Goal: Information Seeking & Learning: Learn about a topic

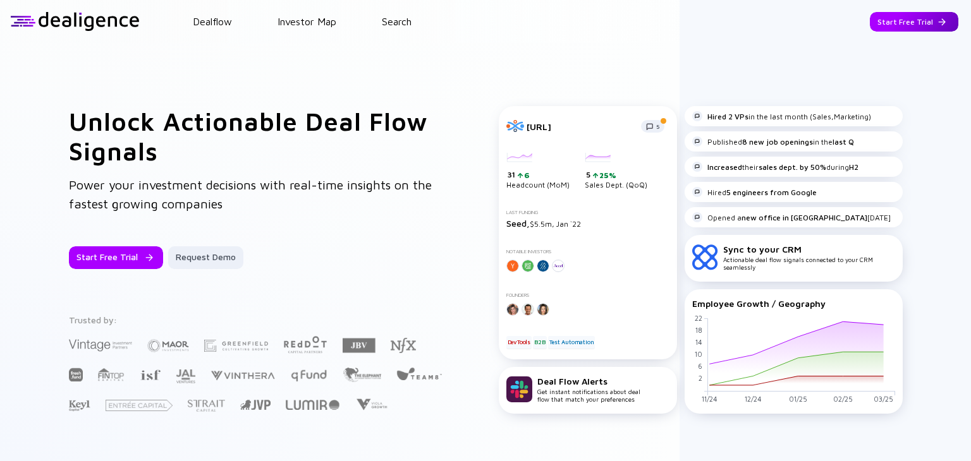
click at [917, 23] on div "Start Free Trial" at bounding box center [913, 22] width 88 height 20
click at [905, 28] on div "Go to App" at bounding box center [923, 22] width 70 height 20
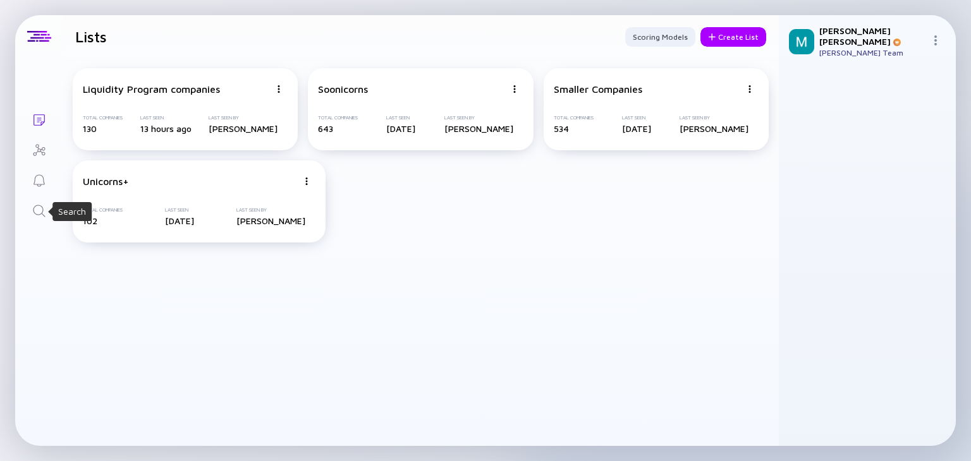
click at [36, 211] on icon "Search" at bounding box center [39, 210] width 15 height 15
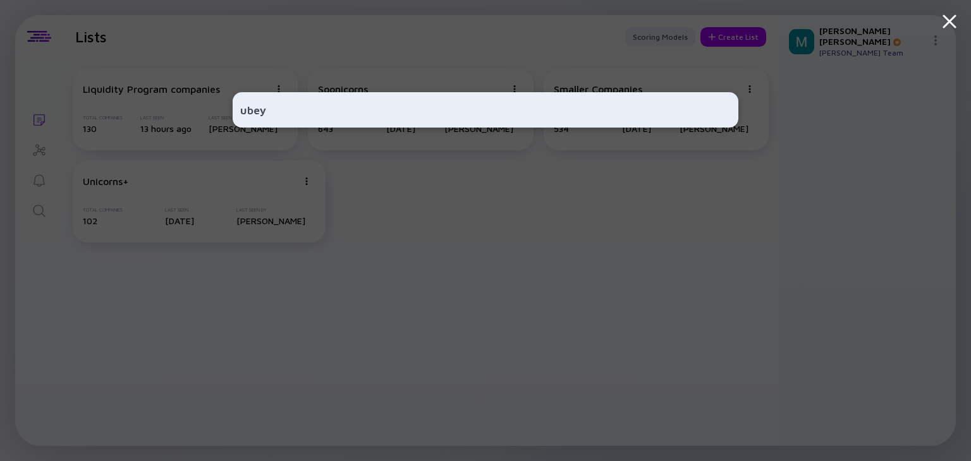
type input "ubeya"
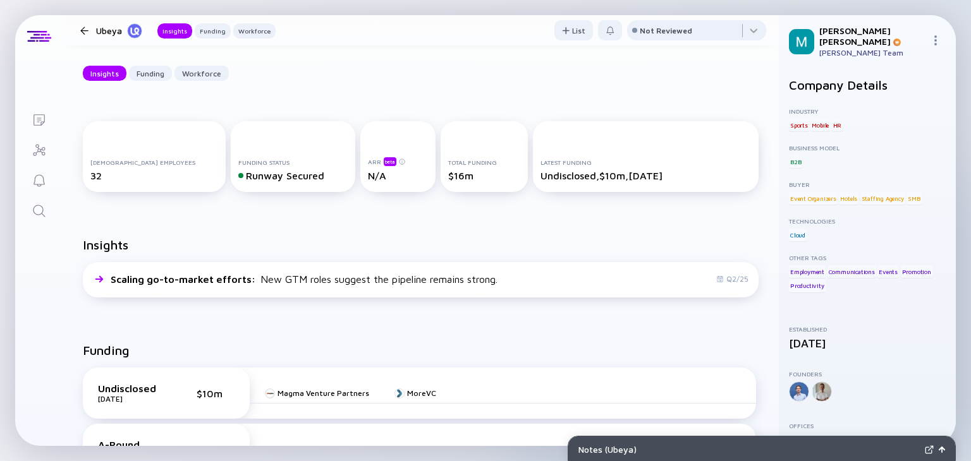
scroll to position [142, 0]
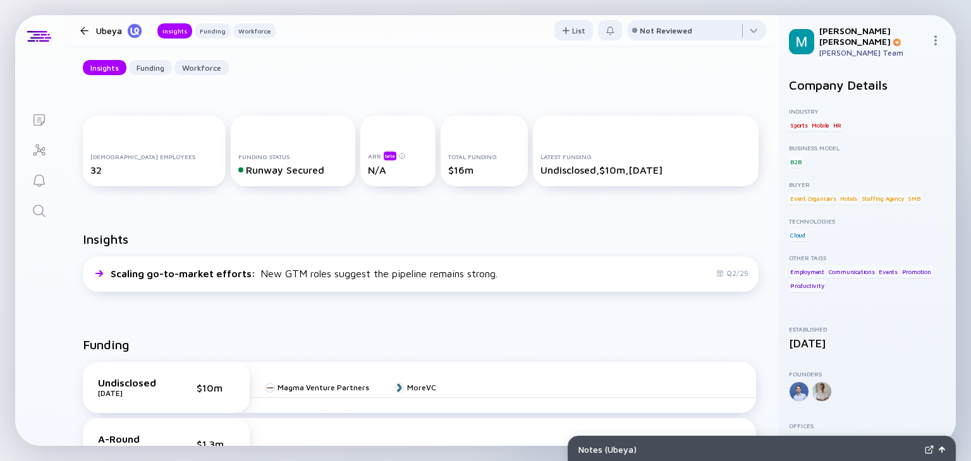
click at [304, 215] on div "Insights Scaling go-to-market efforts : New GTM roles suggest the pipeline rema…" at bounding box center [421, 265] width 716 height 106
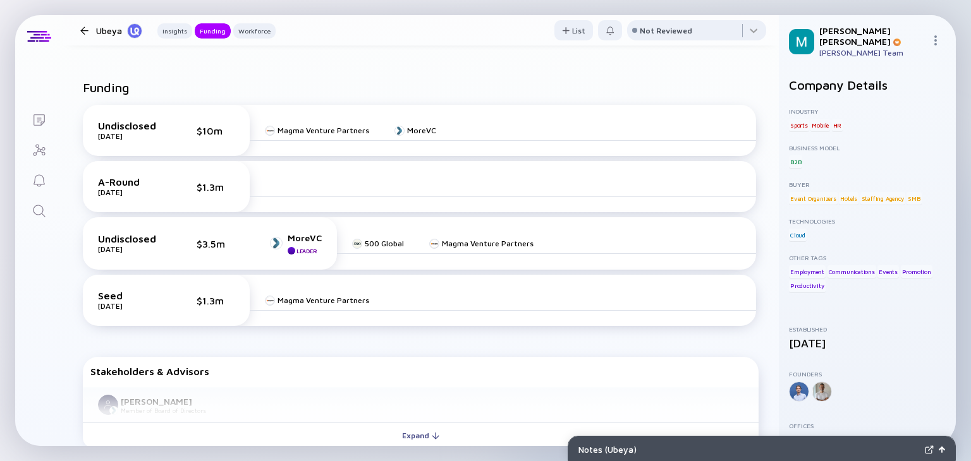
scroll to position [395, 0]
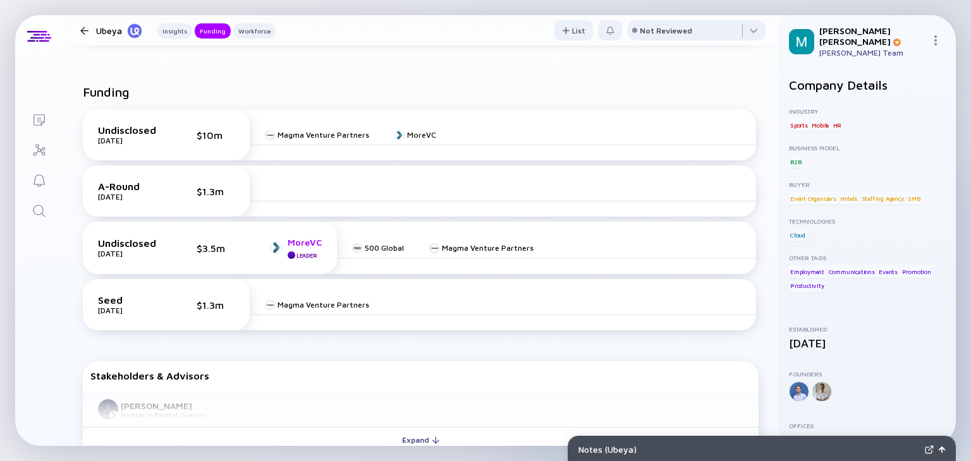
click at [303, 241] on div "MoreVC" at bounding box center [305, 242] width 34 height 11
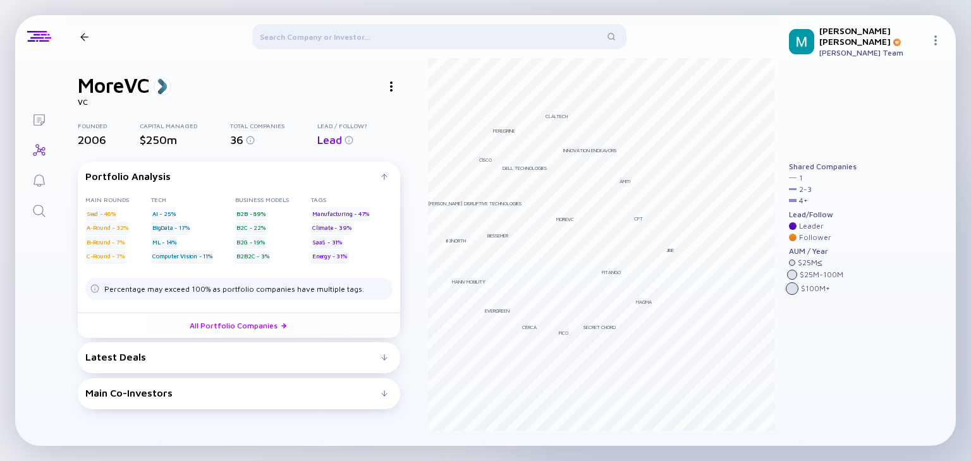
click at [88, 39] on div at bounding box center [84, 37] width 8 height 8
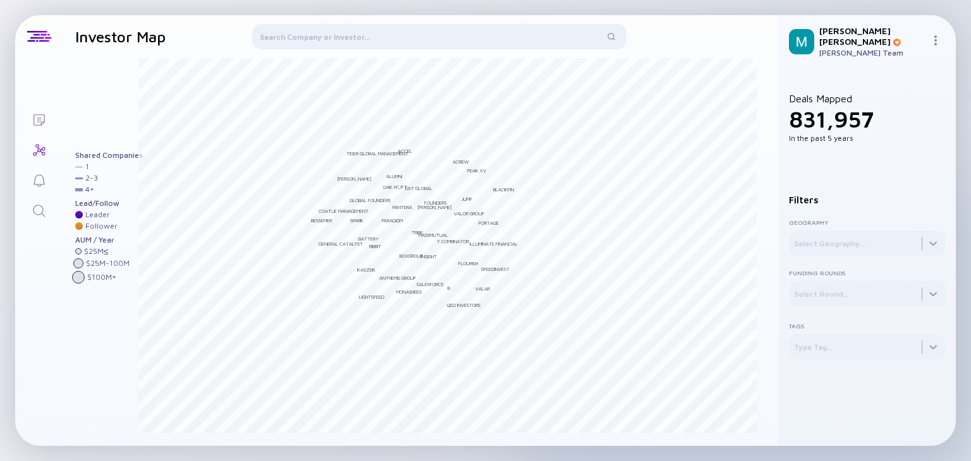
click at [327, 33] on div at bounding box center [439, 39] width 374 height 30
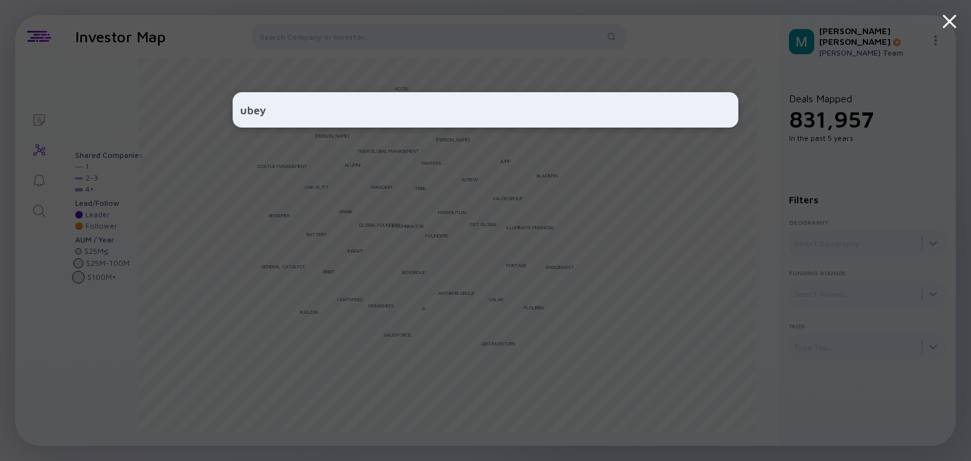
type input "ubeya"
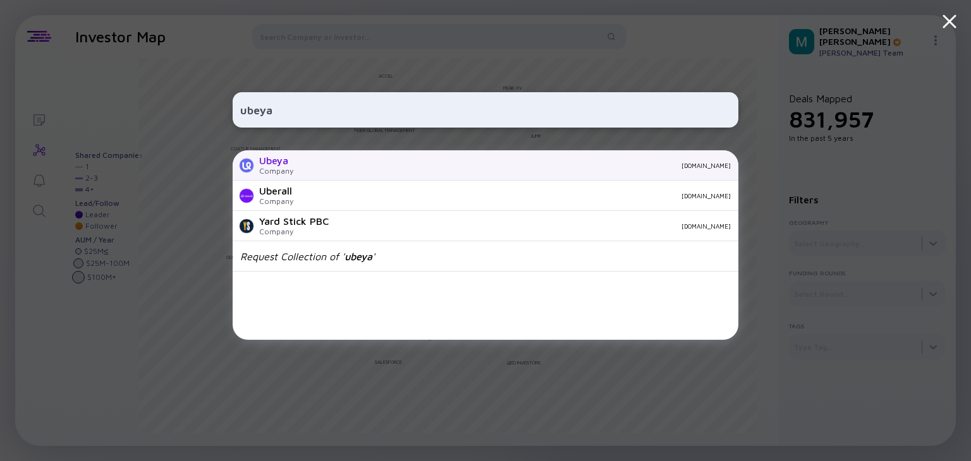
click at [276, 169] on div "Company" at bounding box center [276, 170] width 34 height 9
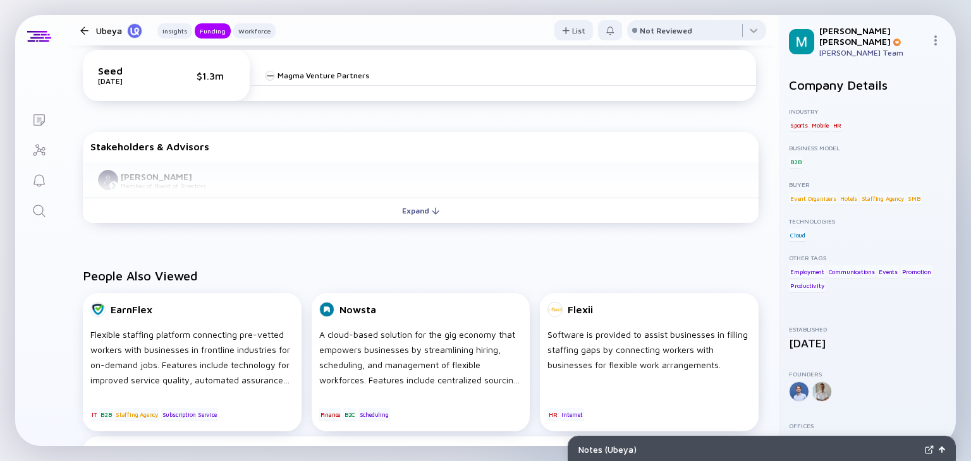
scroll to position [627, 0]
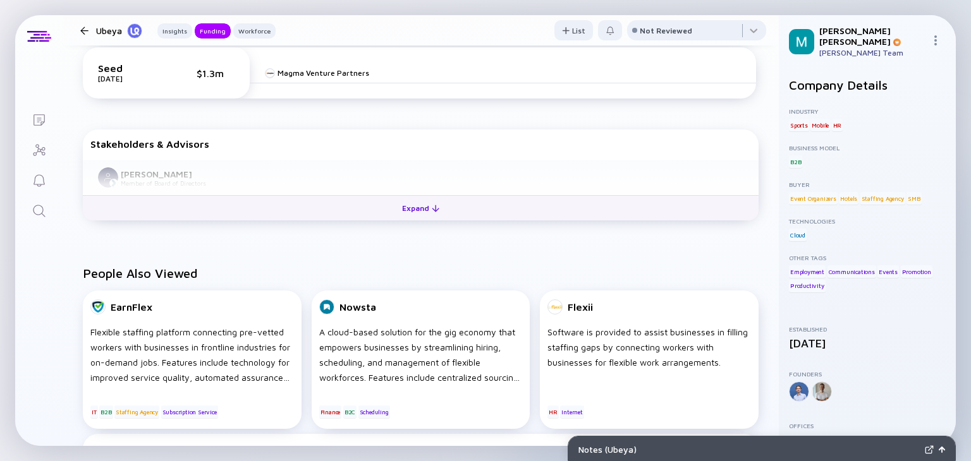
click at [375, 212] on button "Expand" at bounding box center [420, 207] width 675 height 25
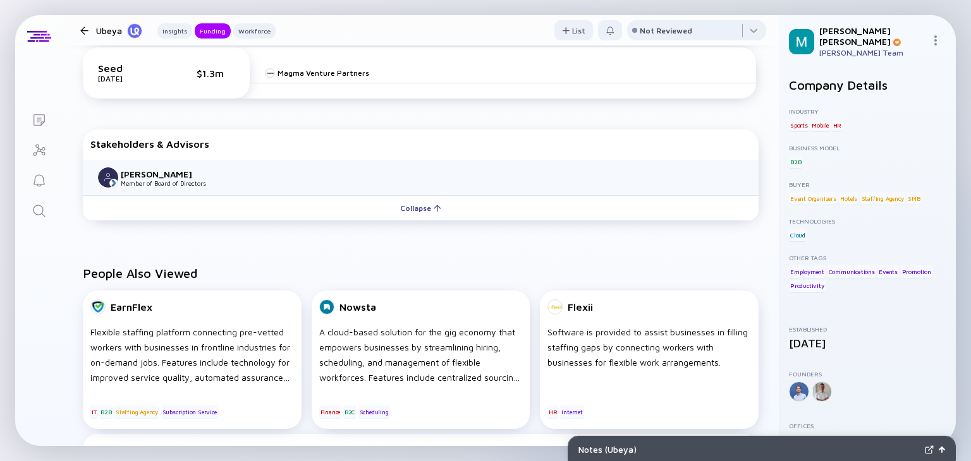
click at [98, 231] on div "Funding Undisclosed [DATE] $10m Magma Venture Partners MoreVC A-Round [DATE] $1…" at bounding box center [421, 39] width 716 height 413
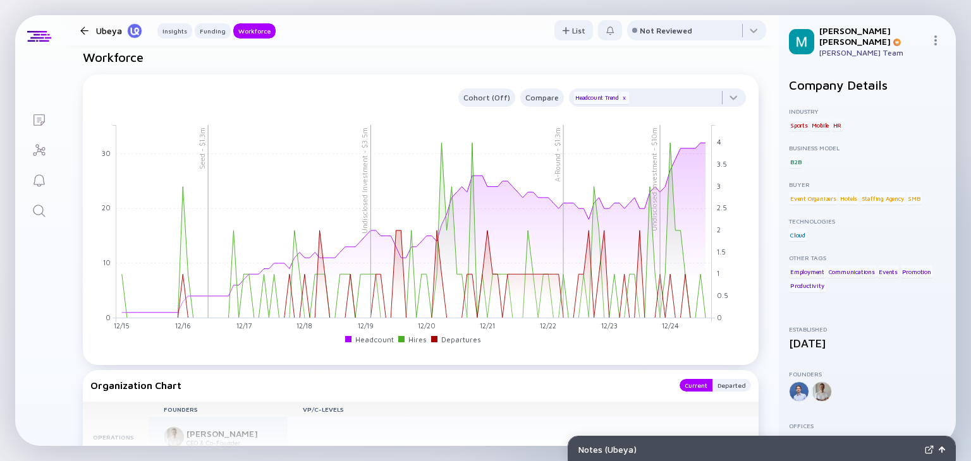
scroll to position [1183, 0]
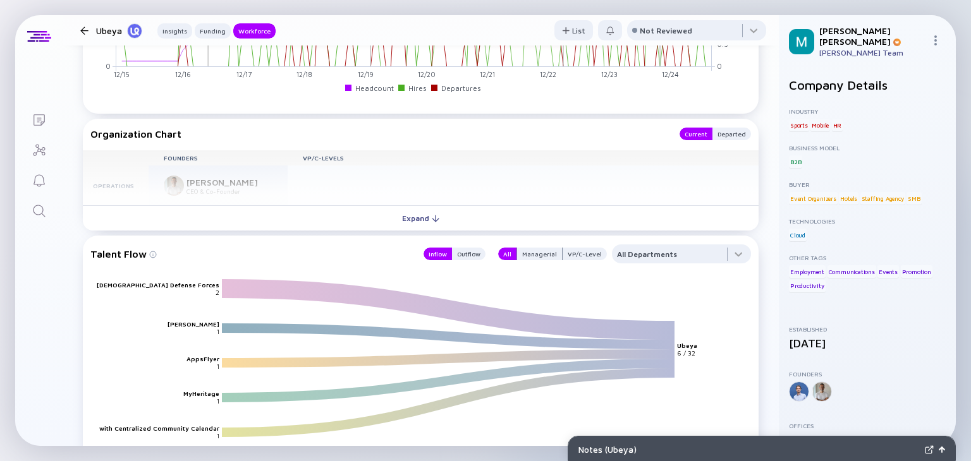
scroll to position [1360, 0]
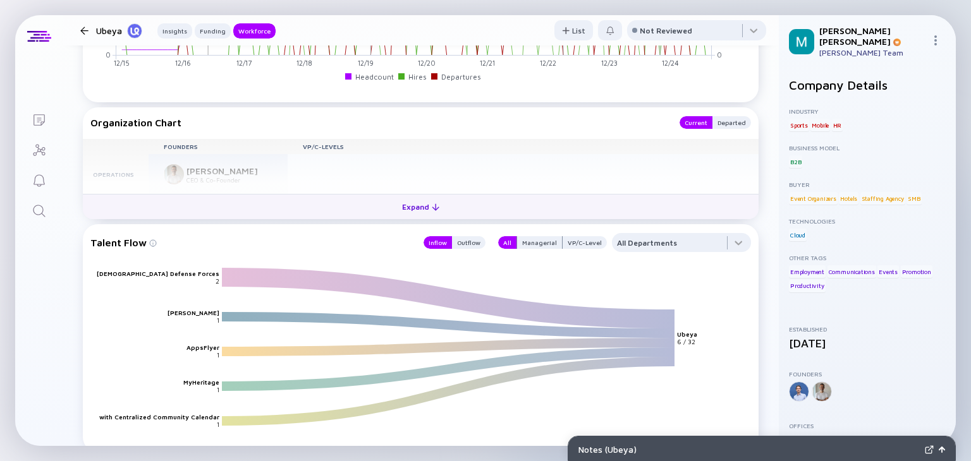
click at [403, 205] on div "Expand" at bounding box center [420, 207] width 52 height 20
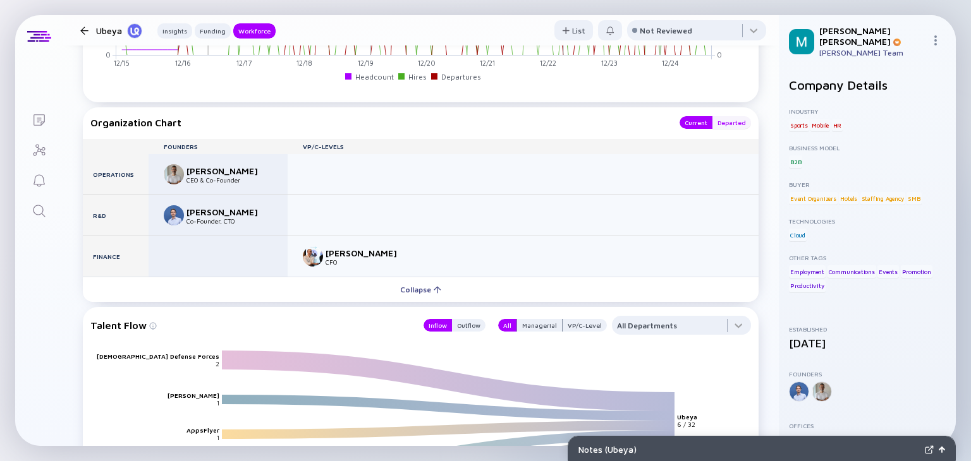
click at [724, 119] on div "Departed" at bounding box center [731, 122] width 39 height 13
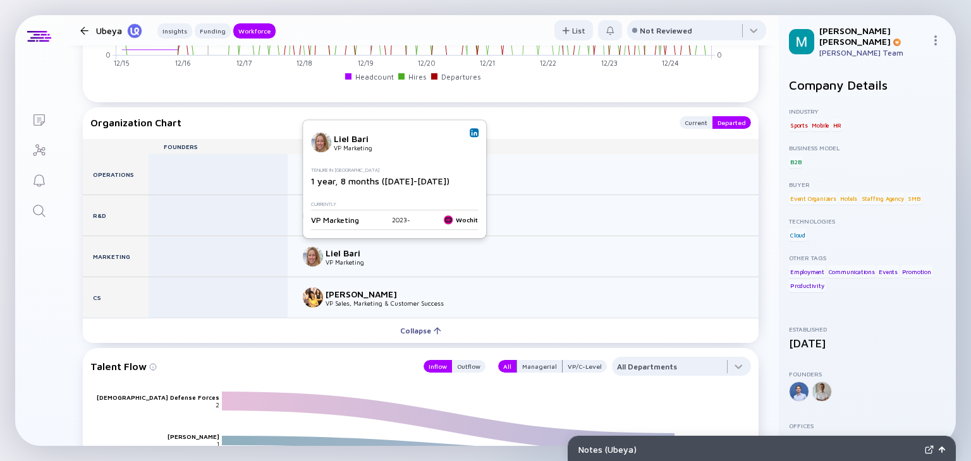
click at [473, 134] on img at bounding box center [474, 133] width 6 height 6
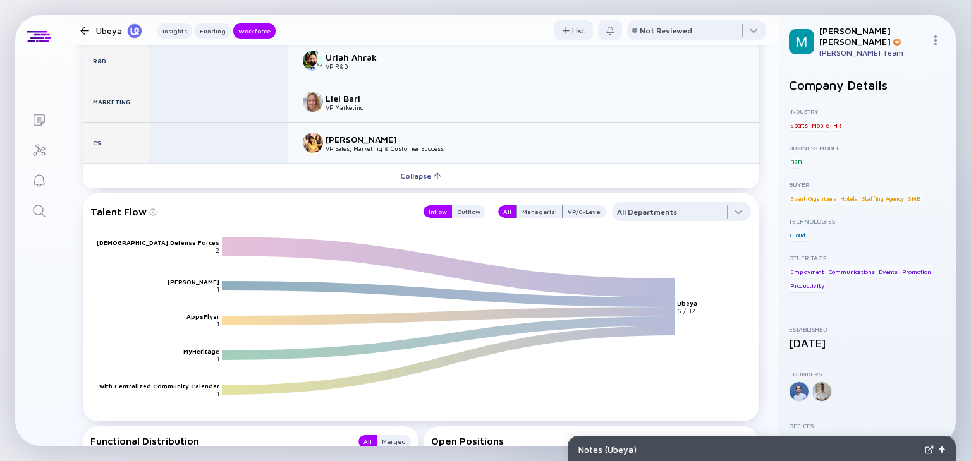
scroll to position [1523, 0]
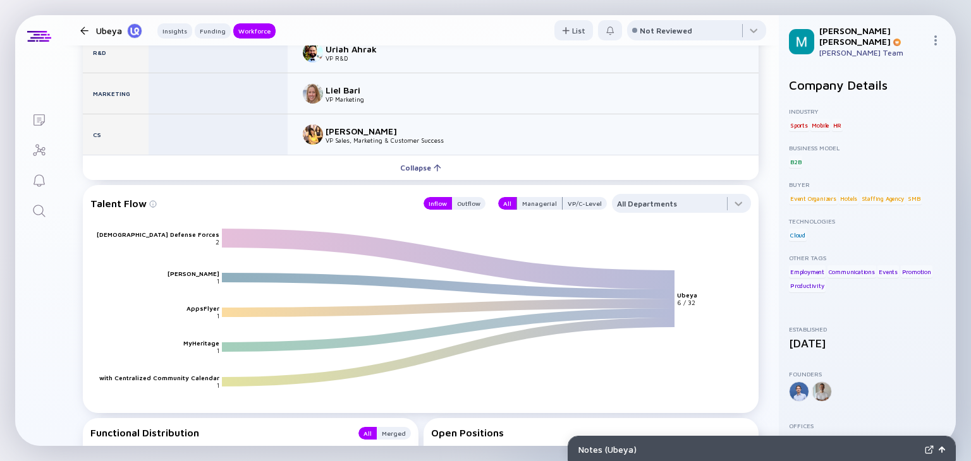
drag, startPoint x: 765, startPoint y: 332, endPoint x: 766, endPoint y: 344, distance: 12.7
click at [766, 344] on div "Workforce Cohort (Off) Compare Headcount Trend x A-Round - $1.3m Undisclosed In…" at bounding box center [421, 196] width 716 height 1185
drag, startPoint x: 766, startPoint y: 344, endPoint x: 766, endPoint y: 360, distance: 15.8
click at [766, 360] on div "Workforce Cohort (Off) Compare Headcount Trend x A-Round - $1.3m Undisclosed In…" at bounding box center [421, 196] width 716 height 1185
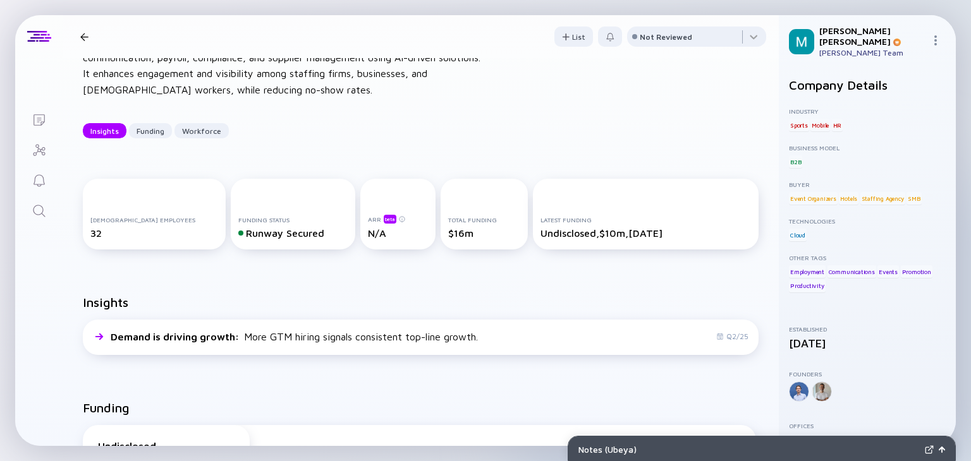
scroll to position [0, 0]
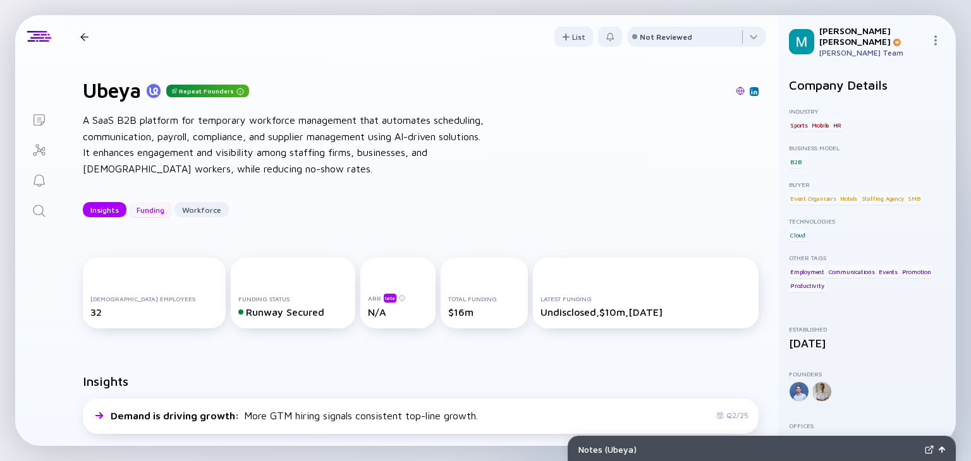
click at [149, 214] on div "Funding" at bounding box center [150, 210] width 43 height 20
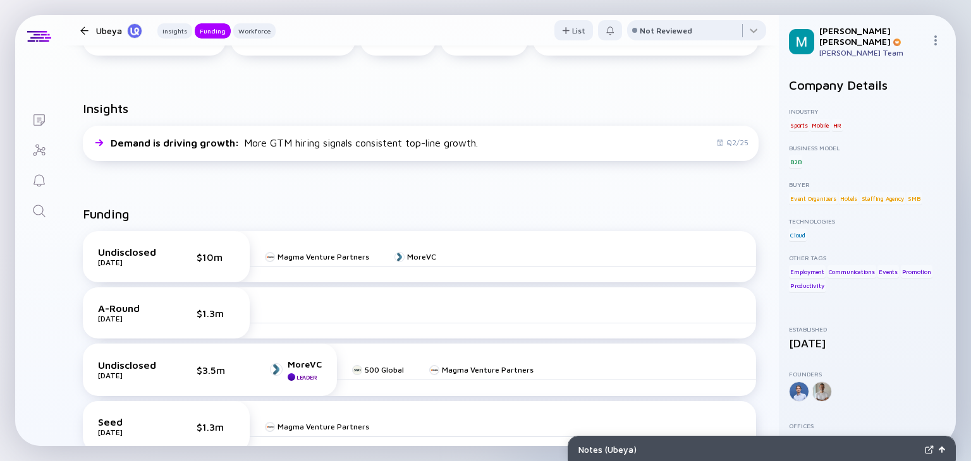
scroll to position [338, 0]
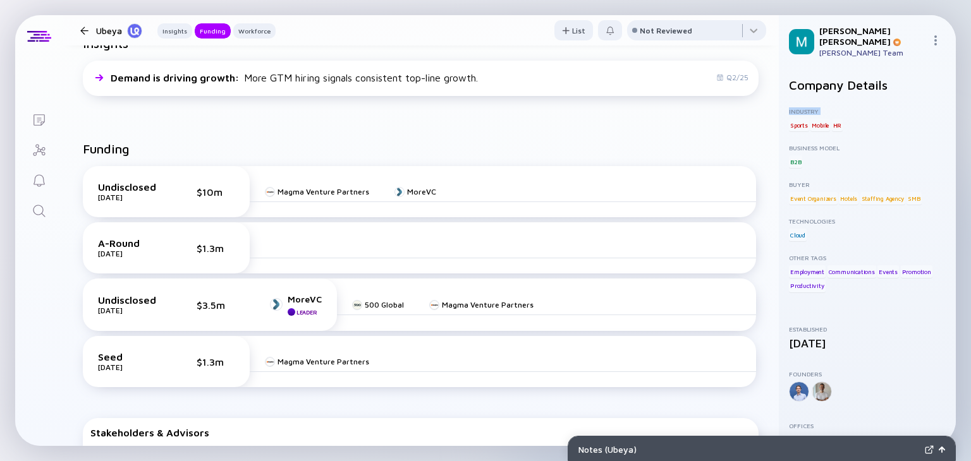
drag, startPoint x: 778, startPoint y: 120, endPoint x: 779, endPoint y: 94, distance: 26.5
click at [779, 94] on div "Company Details Industry Sports Mobile HR Business Model B2B Buyer Event Organi…" at bounding box center [866, 257] width 177 height 378
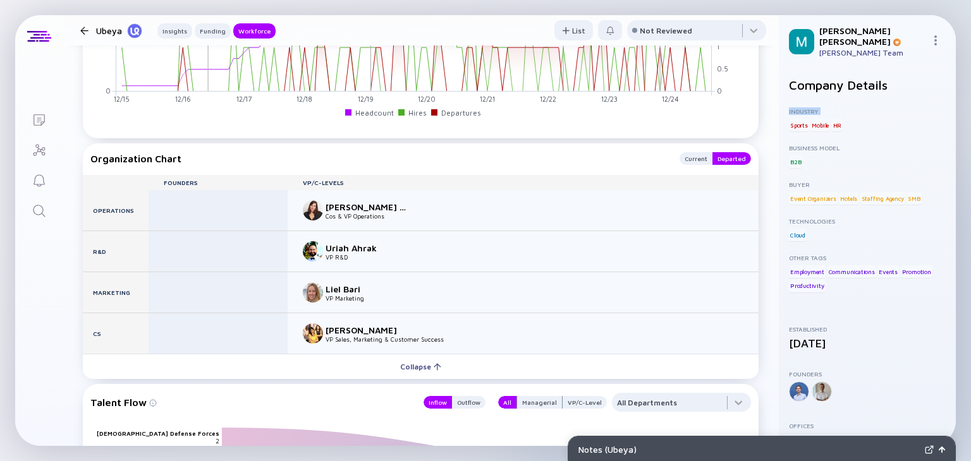
scroll to position [1355, 0]
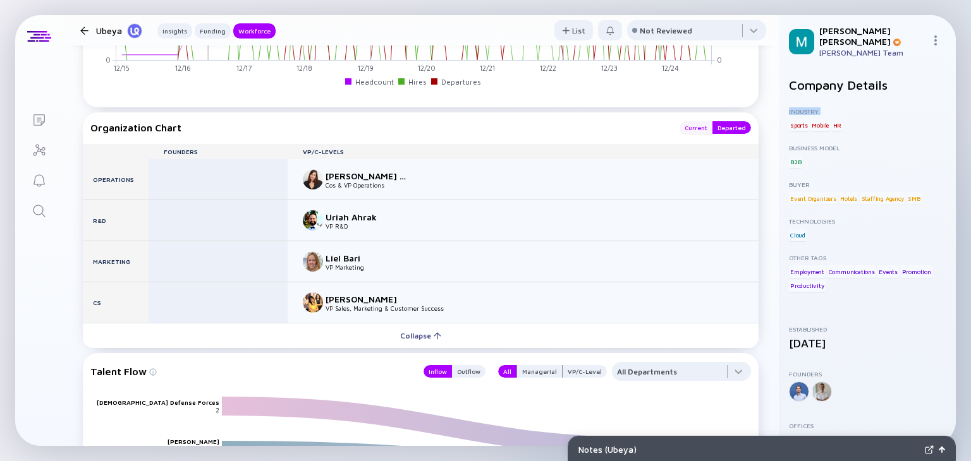
click at [687, 129] on div "Current" at bounding box center [695, 127] width 33 height 13
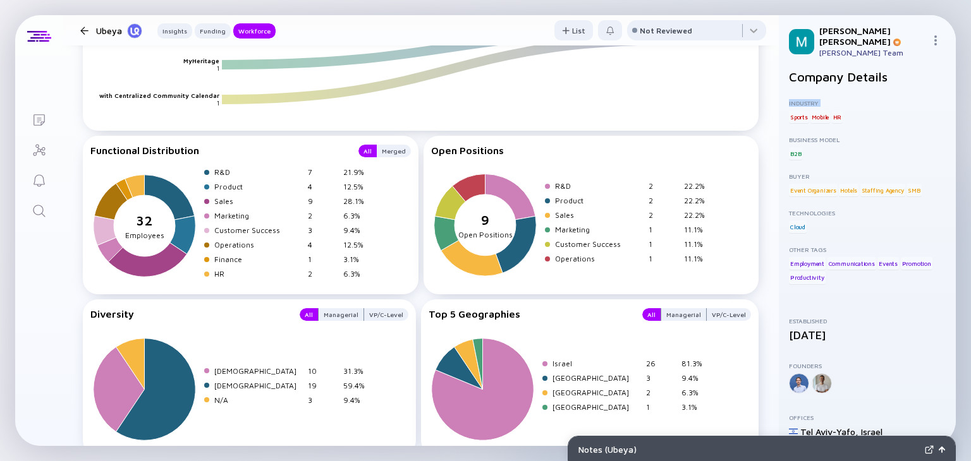
scroll to position [1820, 0]
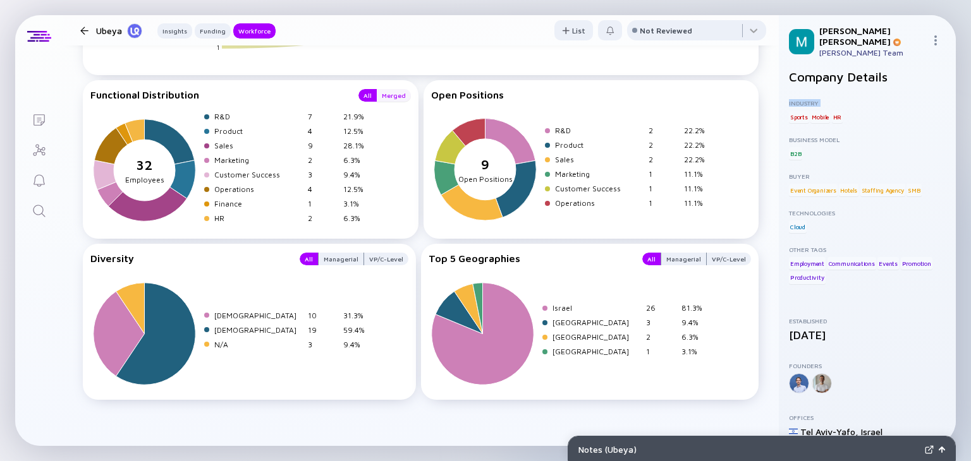
click at [390, 90] on div "Merged" at bounding box center [394, 95] width 34 height 13
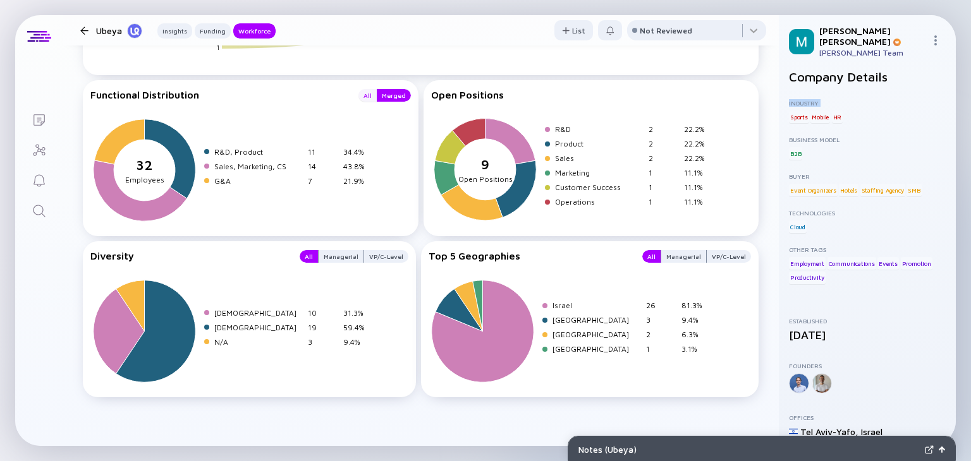
click at [362, 95] on div "All" at bounding box center [367, 95] width 18 height 13
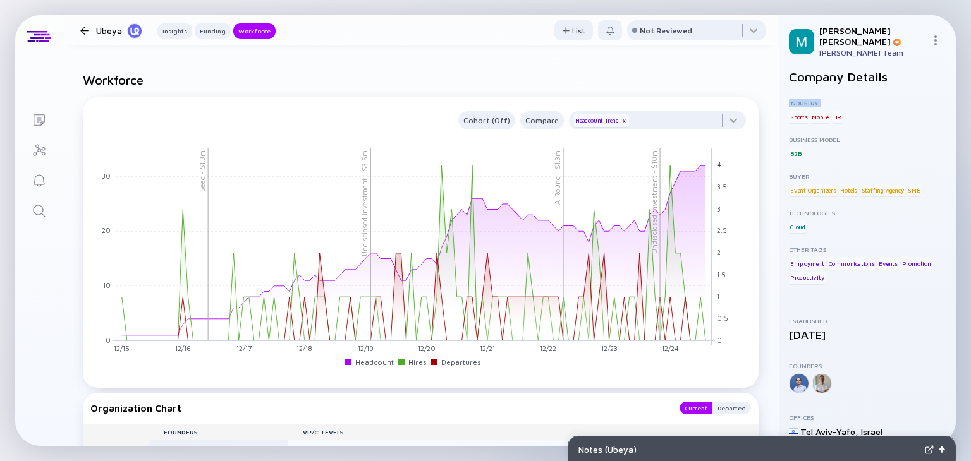
scroll to position [1074, 0]
click at [653, 119] on div at bounding box center [657, 123] width 177 height 25
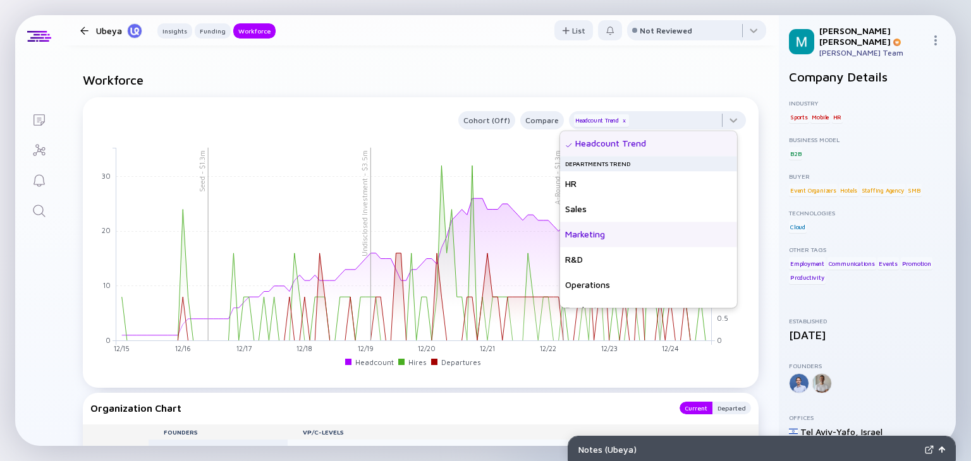
click at [607, 234] on div "Marketing" at bounding box center [648, 234] width 177 height 25
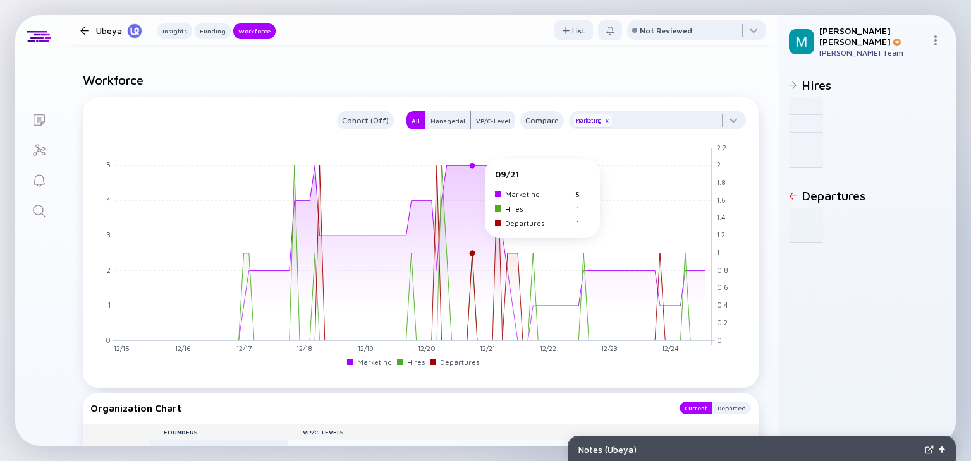
scroll to position [0, 0]
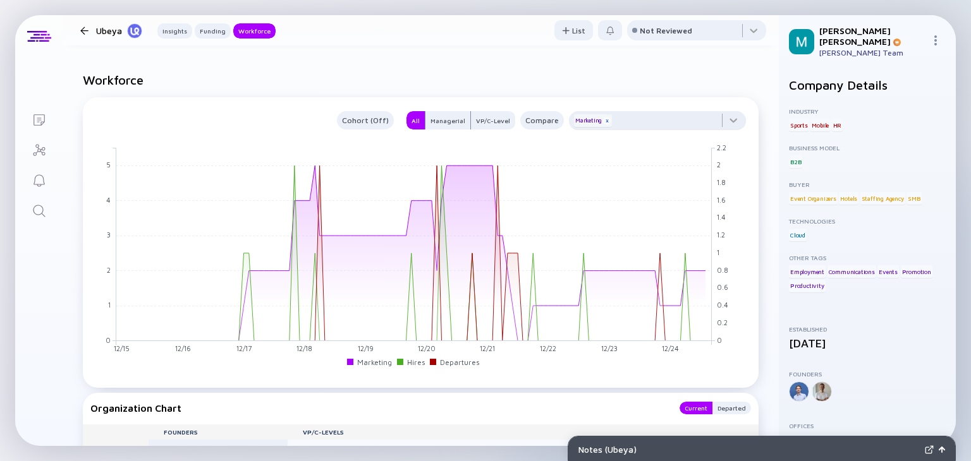
click at [603, 119] on div "x" at bounding box center [607, 121] width 8 height 8
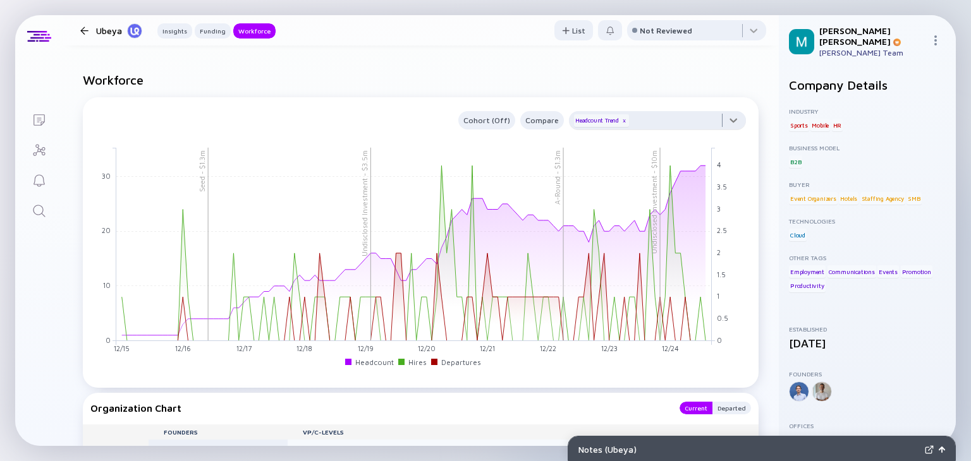
click at [667, 119] on div at bounding box center [657, 123] width 177 height 25
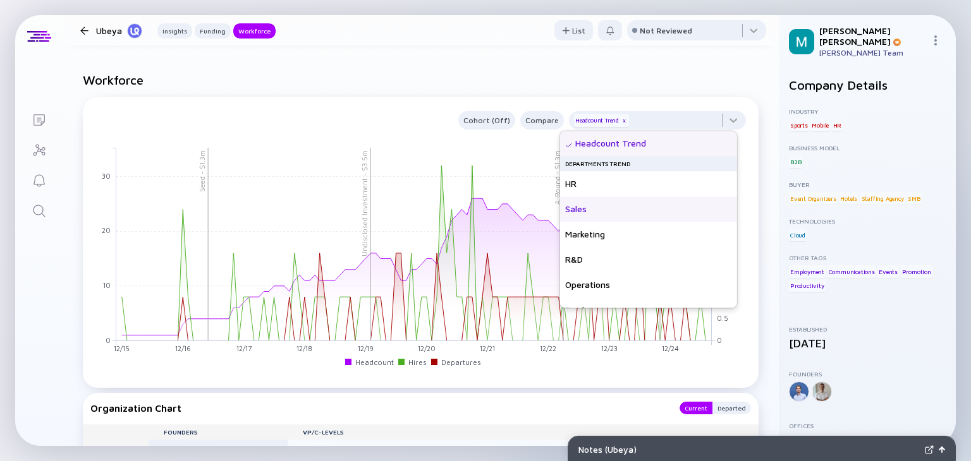
click at [581, 218] on div "Sales" at bounding box center [648, 209] width 177 height 25
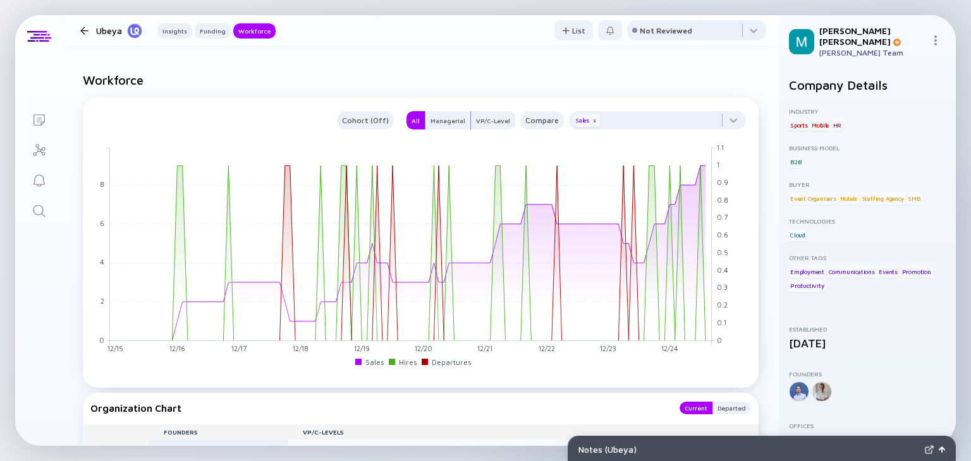
click at [518, 382] on div "Cohort (Off) All Managerial VP/C-Level Compare Sales x 12/15 01/16 02/16 03/16 …" at bounding box center [420, 242] width 675 height 291
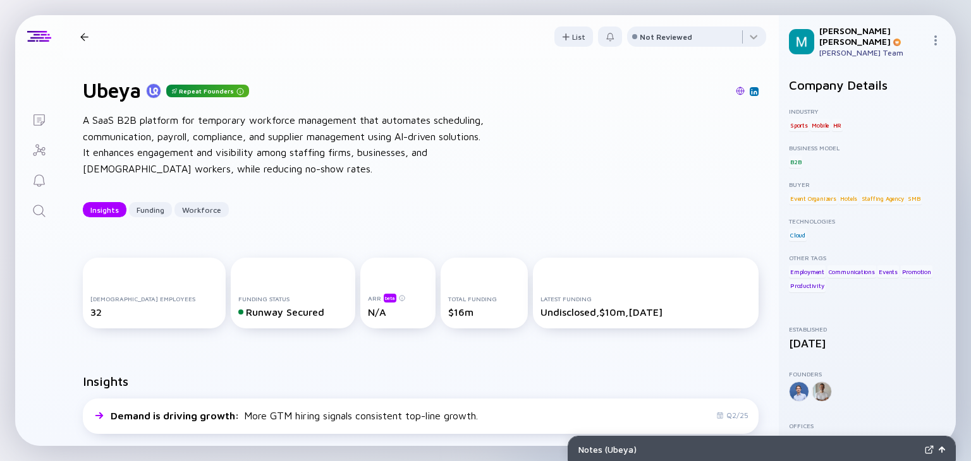
click at [39, 214] on icon "Search" at bounding box center [39, 211] width 12 height 12
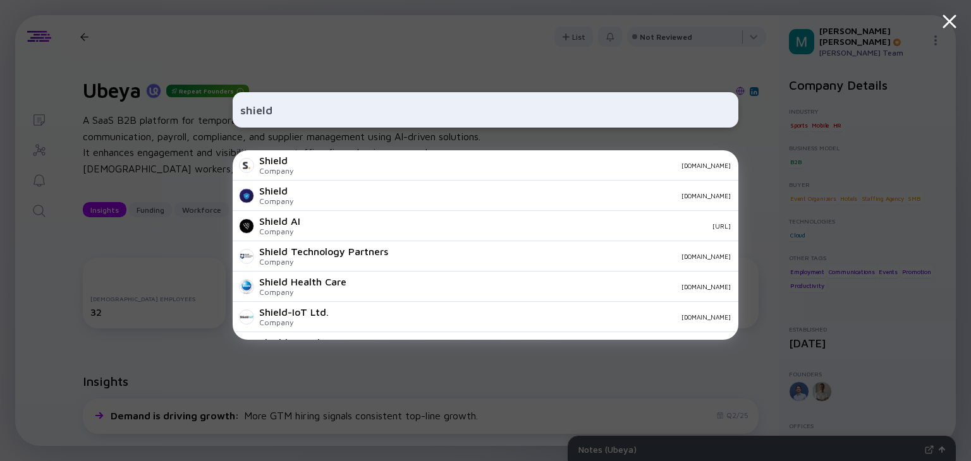
type input "shield"
click at [154, 229] on div "shield Shield Company shieldfc.com Shield Company getshield.xyz Shield AI Compa…" at bounding box center [485, 230] width 971 height 461
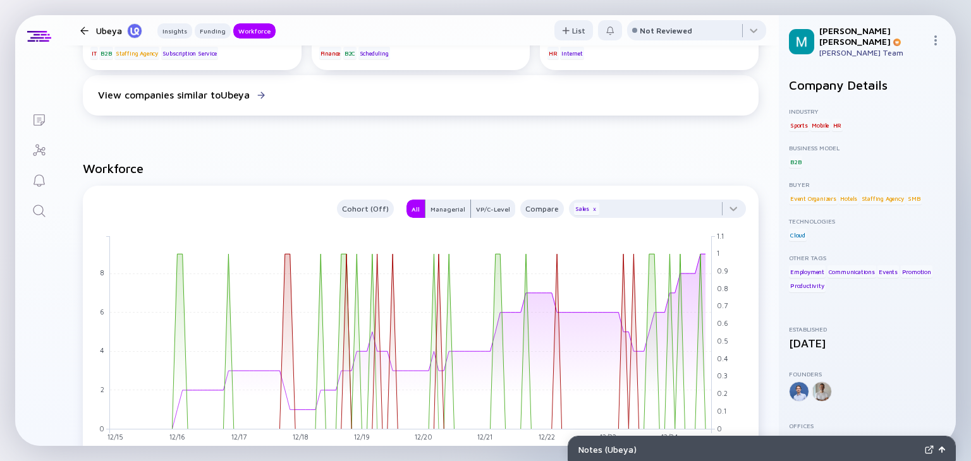
scroll to position [1030, 0]
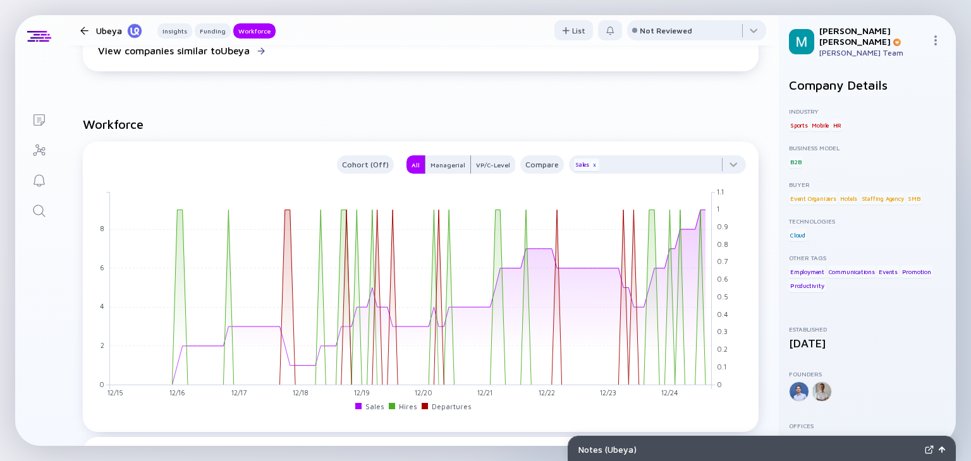
click at [590, 165] on div "x" at bounding box center [594, 165] width 8 height 8
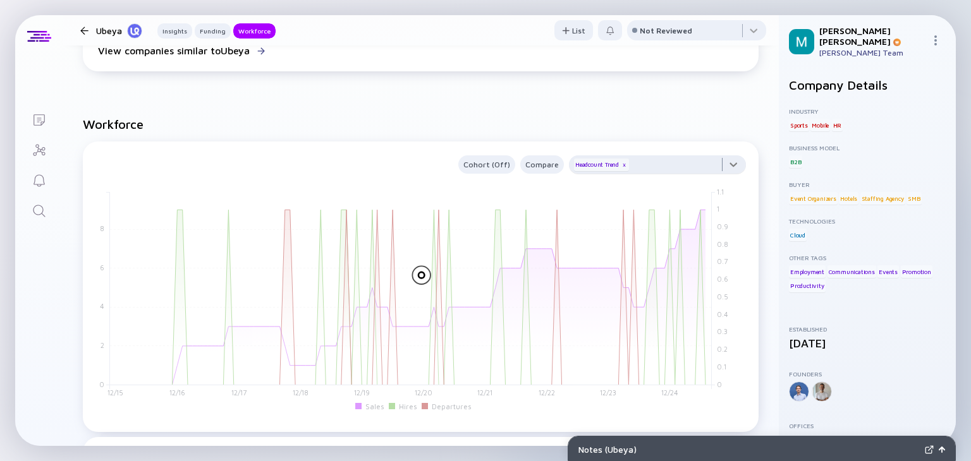
click at [670, 164] on div at bounding box center [657, 167] width 177 height 25
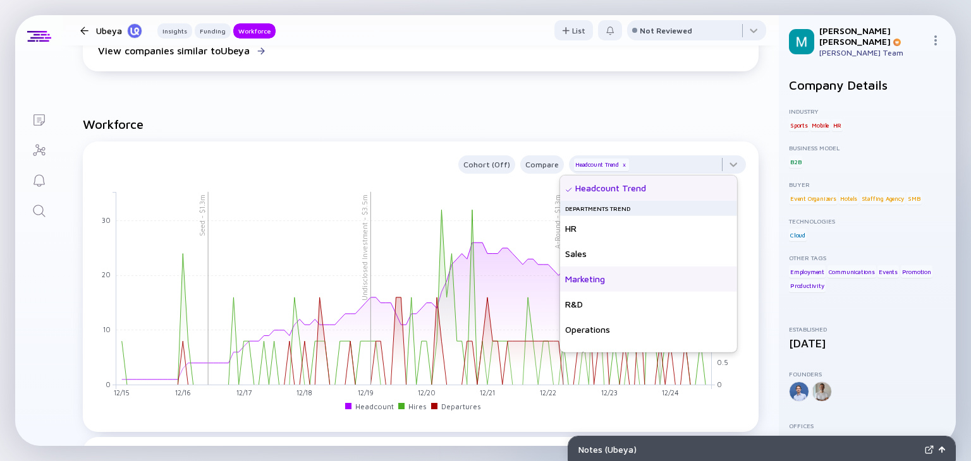
click at [599, 284] on div "Marketing" at bounding box center [648, 279] width 177 height 25
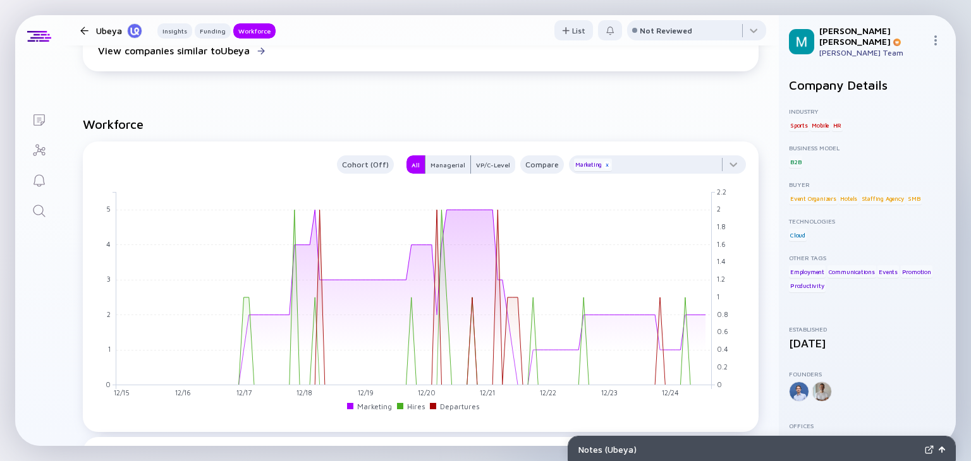
click at [603, 167] on div "x" at bounding box center [607, 165] width 8 height 8
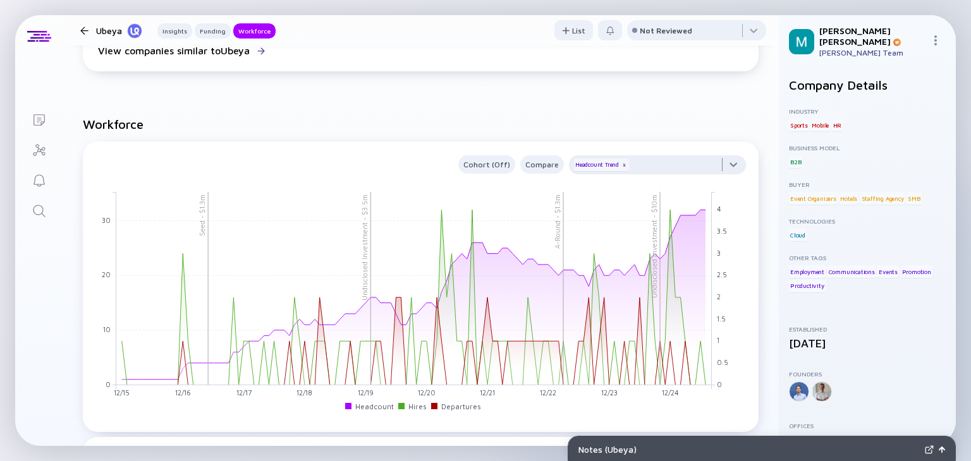
click at [681, 173] on div at bounding box center [657, 167] width 177 height 25
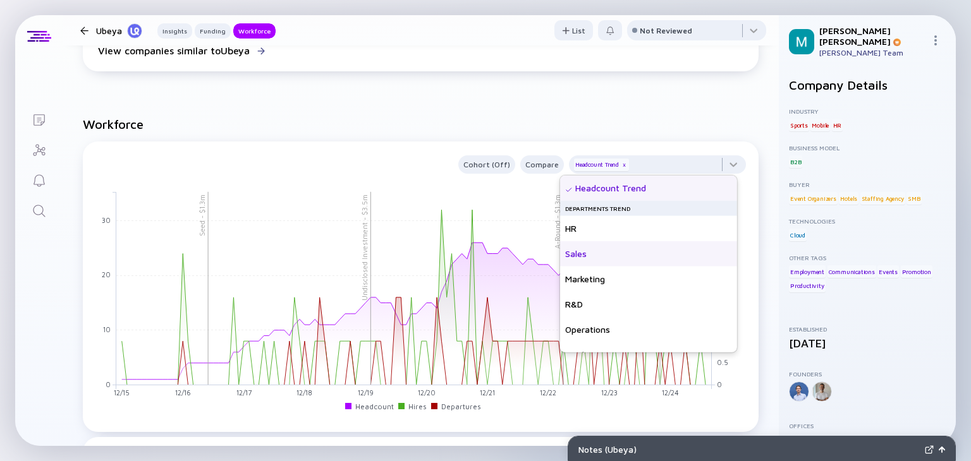
click at [590, 257] on div "Sales" at bounding box center [648, 253] width 177 height 25
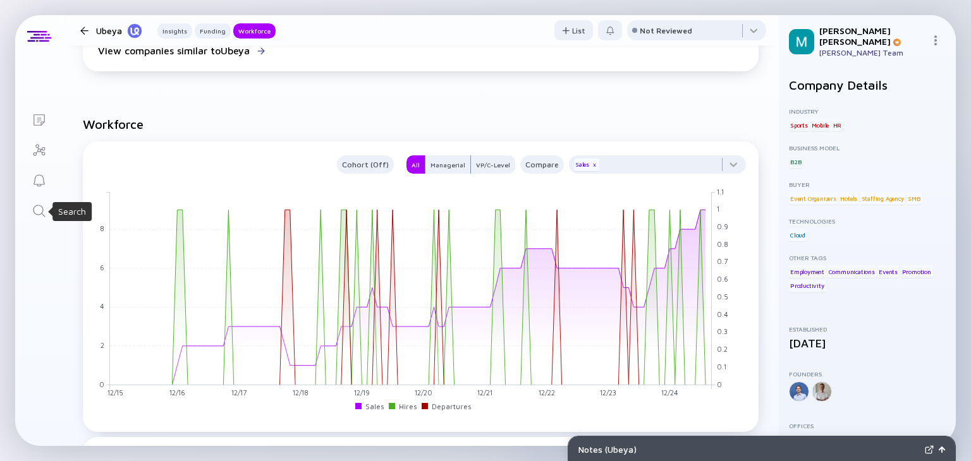
click at [44, 214] on icon "Search" at bounding box center [39, 210] width 15 height 15
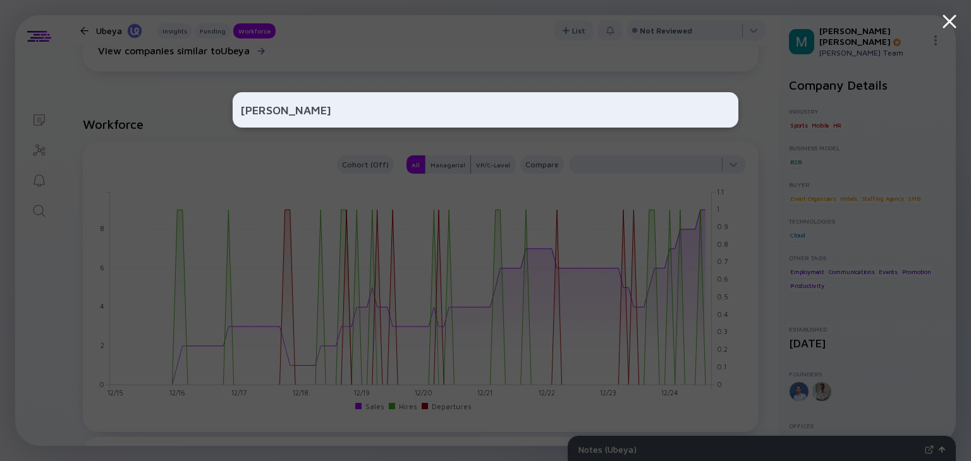
type input "shield"
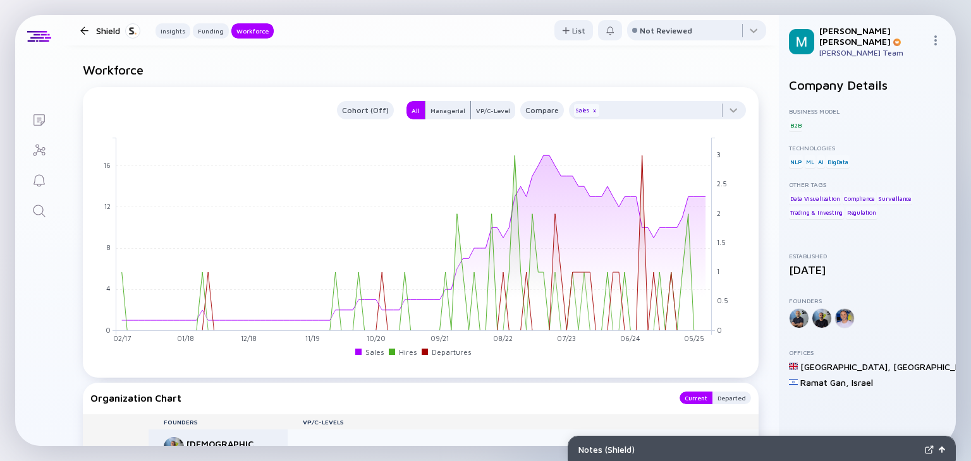
scroll to position [1064, 0]
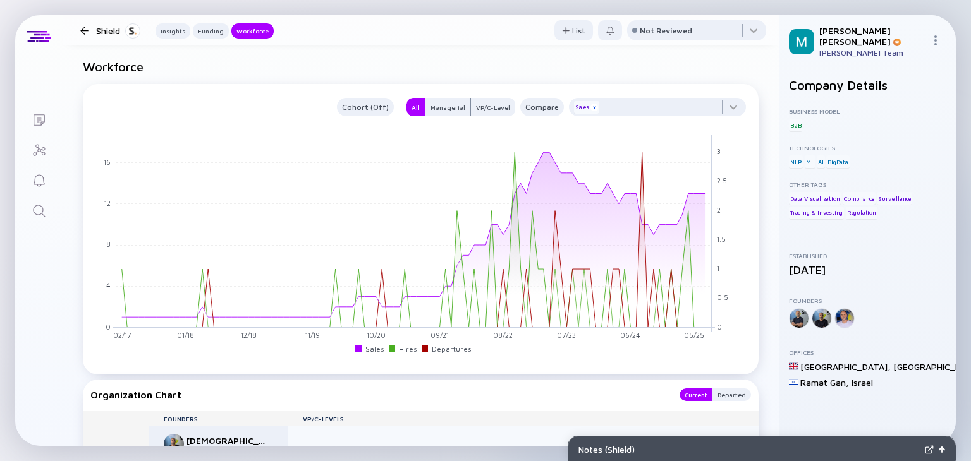
click at [590, 108] on div "x" at bounding box center [594, 108] width 8 height 8
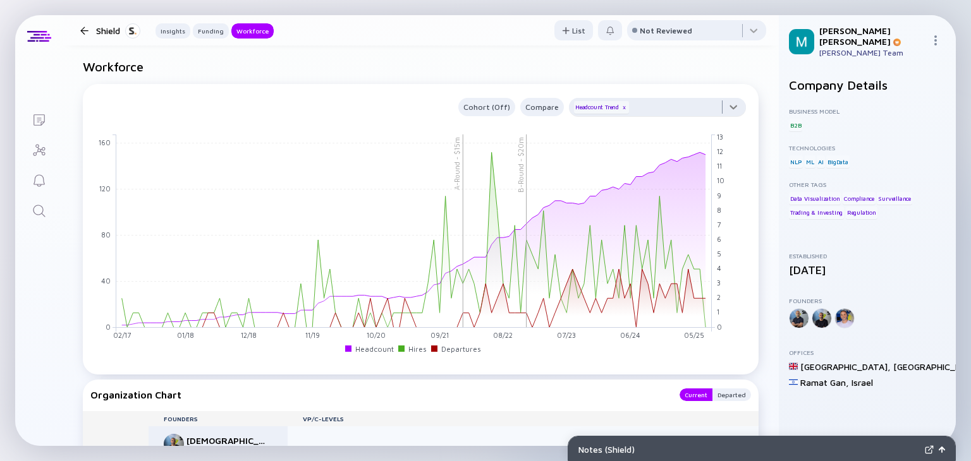
click at [659, 102] on div at bounding box center [657, 110] width 177 height 25
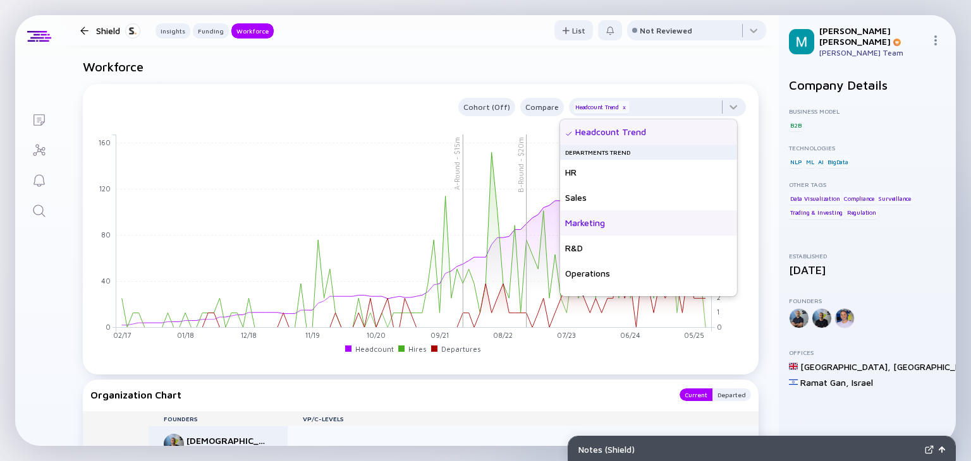
click at [597, 225] on div "Marketing" at bounding box center [648, 222] width 177 height 25
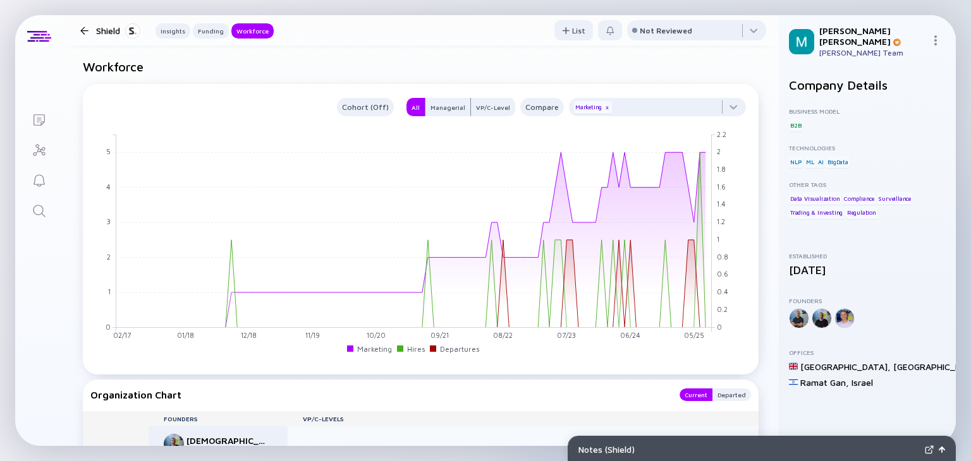
click at [332, 44] on header "Shield Insights Funding Workforce List Not Reviewed" at bounding box center [421, 30] width 716 height 30
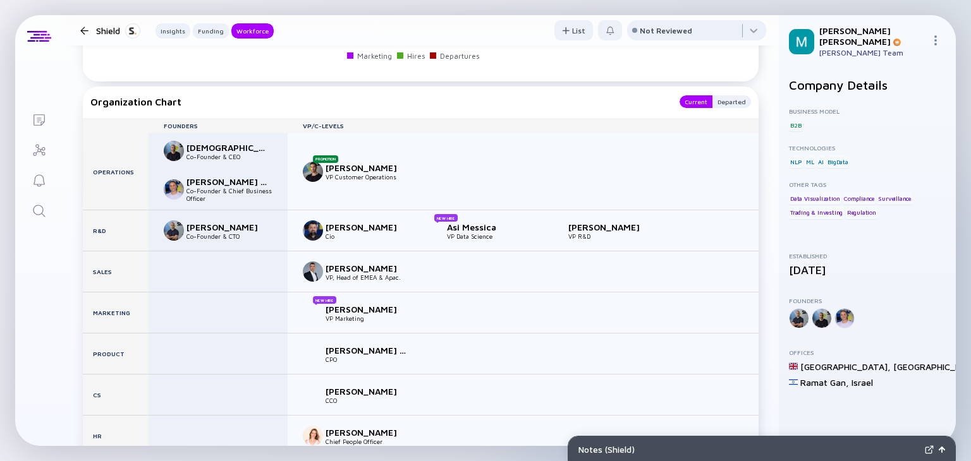
scroll to position [1341, 0]
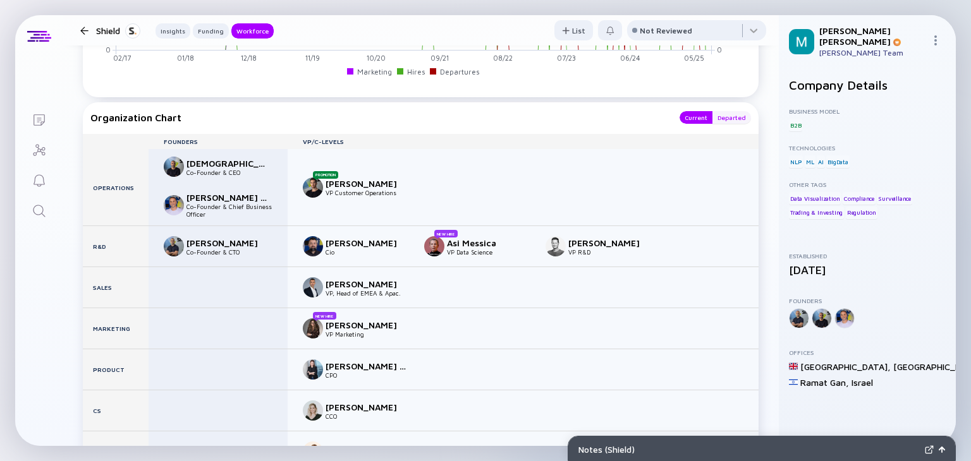
click at [712, 114] on div "Departed" at bounding box center [731, 117] width 39 height 13
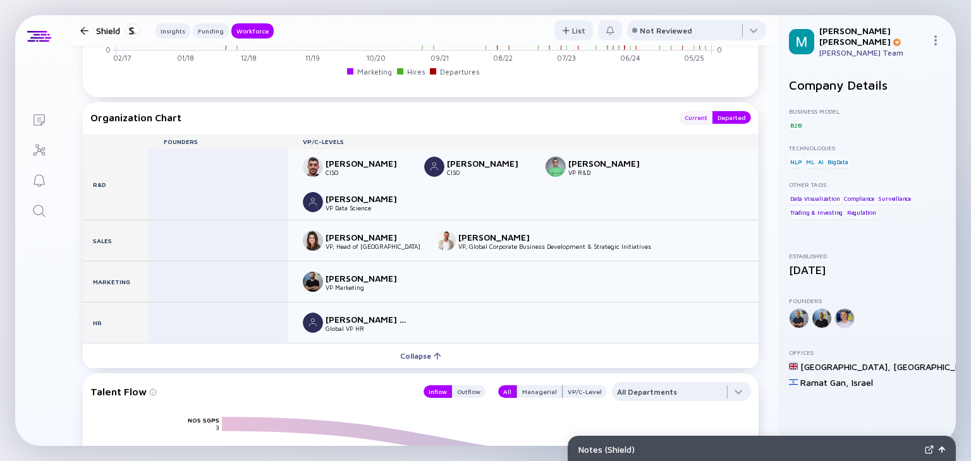
click at [684, 116] on div "Current" at bounding box center [695, 117] width 33 height 13
